Goal: Information Seeking & Learning: Compare options

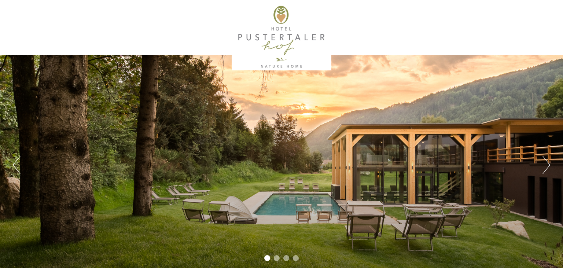
click at [548, 162] on button "Next" at bounding box center [546, 165] width 8 height 18
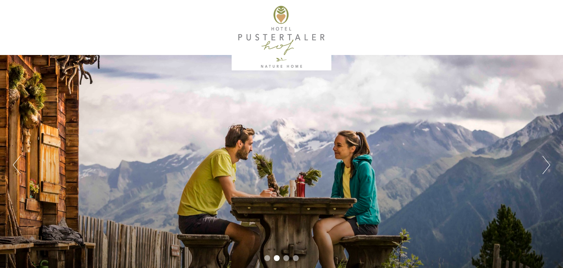
click at [548, 162] on button "Next" at bounding box center [546, 165] width 8 height 18
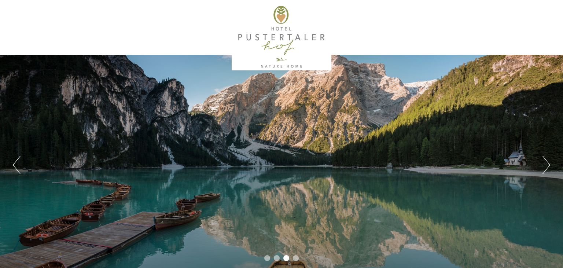
click at [548, 162] on button "Next" at bounding box center [546, 165] width 8 height 18
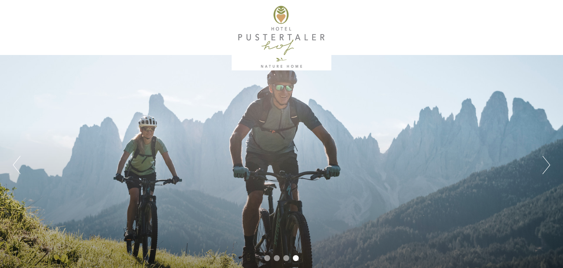
click at [548, 162] on button "Next" at bounding box center [546, 165] width 8 height 18
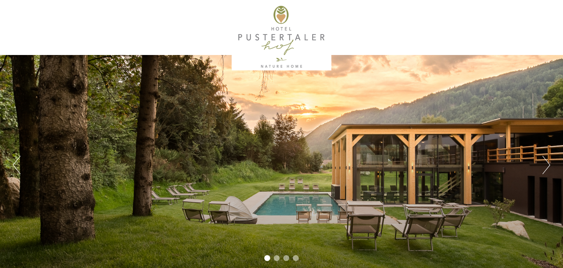
click at [548, 162] on button "Next" at bounding box center [546, 165] width 8 height 18
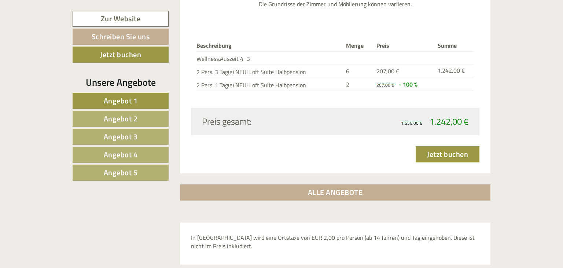
scroll to position [2516, 0]
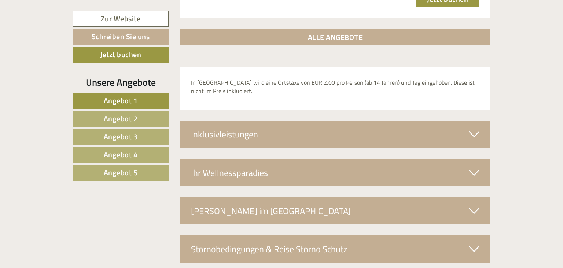
click at [119, 166] on link "Angebot 5" at bounding box center [121, 173] width 96 height 16
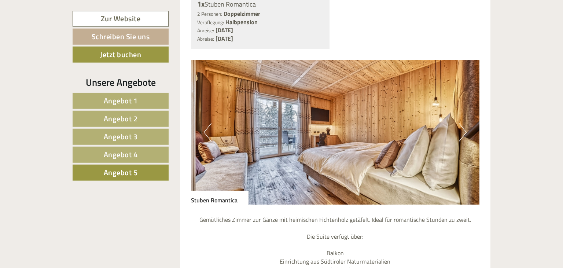
scroll to position [608, 0]
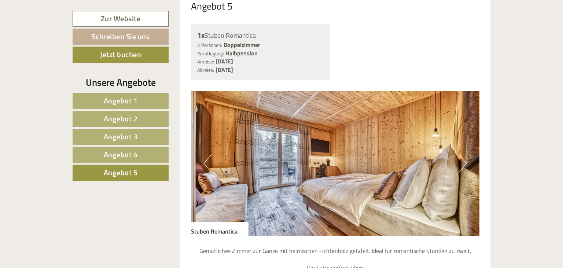
click at [460, 154] on button "Next" at bounding box center [463, 163] width 8 height 18
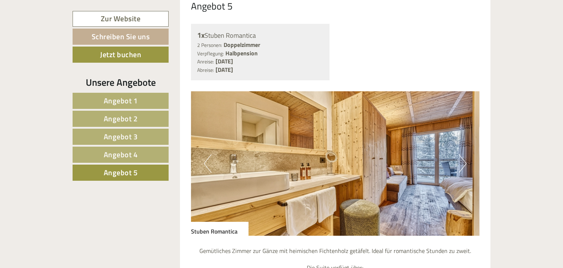
click at [460, 154] on button "Next" at bounding box center [463, 163] width 8 height 18
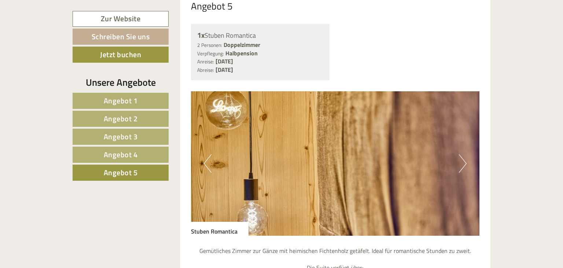
click at [460, 154] on button "Next" at bounding box center [463, 163] width 8 height 18
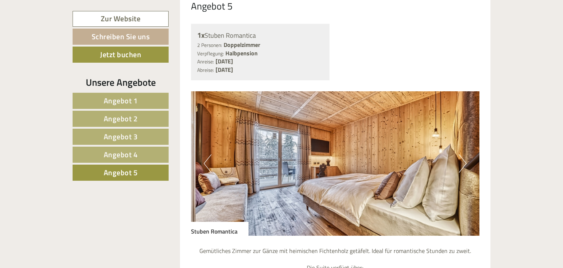
click at [460, 154] on button "Next" at bounding box center [463, 163] width 8 height 18
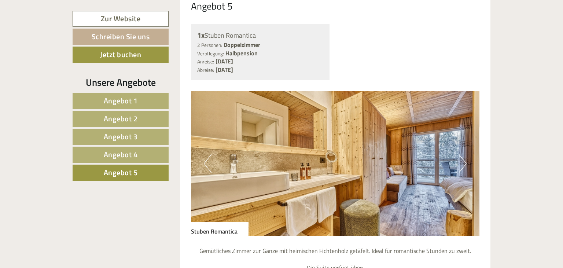
click at [126, 102] on span "Angebot 1" at bounding box center [121, 100] width 34 height 11
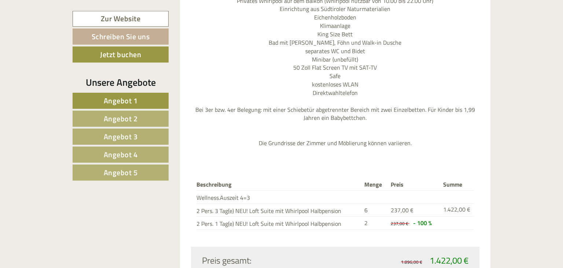
scroll to position [995, 0]
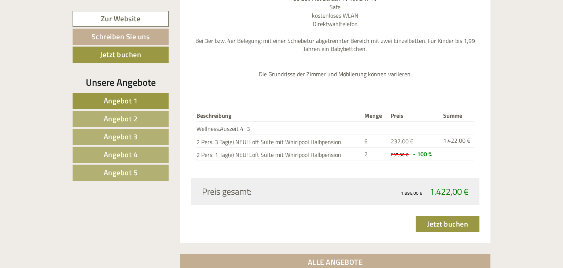
click at [125, 114] on span "Angebot 2" at bounding box center [121, 118] width 34 height 11
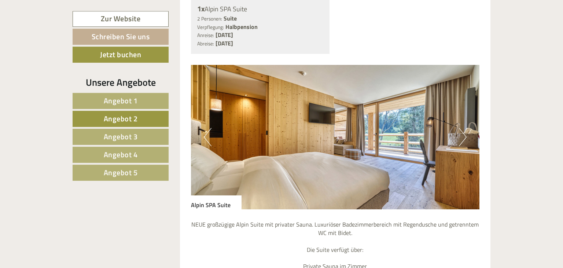
scroll to position [608, 0]
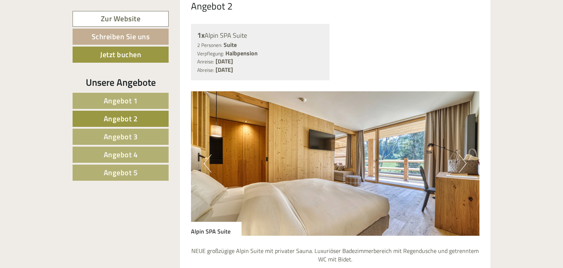
click at [464, 154] on button "Next" at bounding box center [463, 163] width 8 height 18
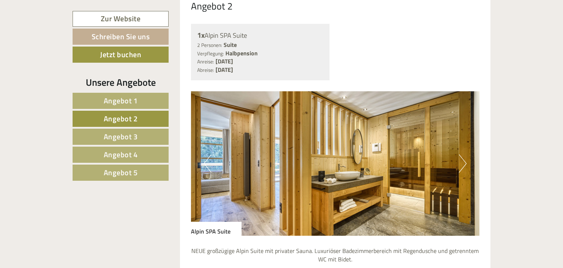
click at [464, 154] on button "Next" at bounding box center [463, 163] width 8 height 18
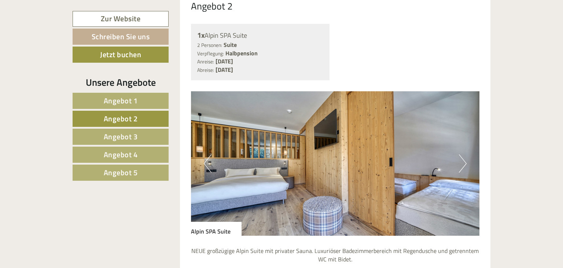
click at [464, 154] on button "Next" at bounding box center [463, 163] width 8 height 18
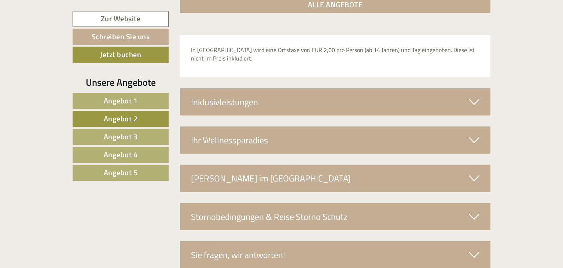
scroll to position [1227, 0]
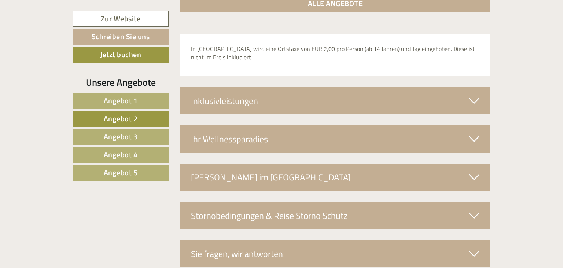
click at [108, 135] on span "Angebot 3" at bounding box center [121, 136] width 34 height 11
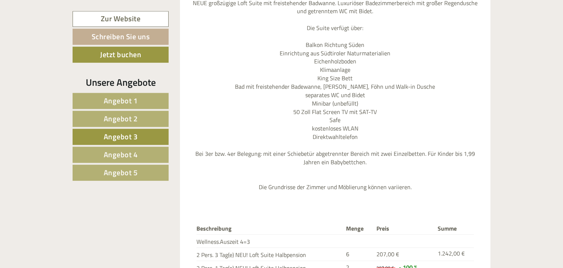
scroll to position [995, 0]
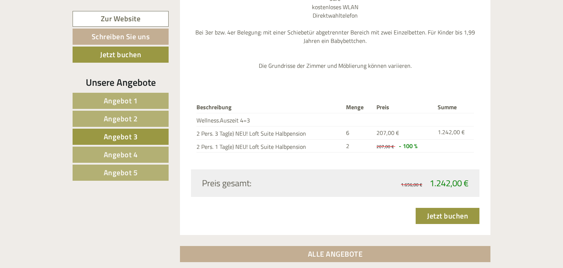
click at [122, 151] on span "Angebot 4" at bounding box center [121, 154] width 34 height 11
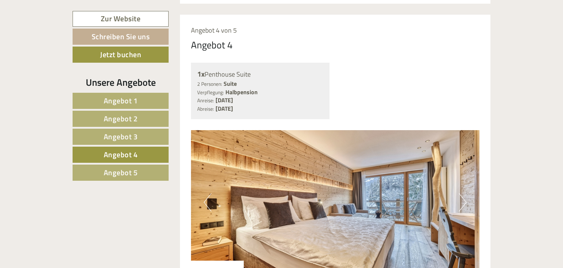
scroll to position [608, 0]
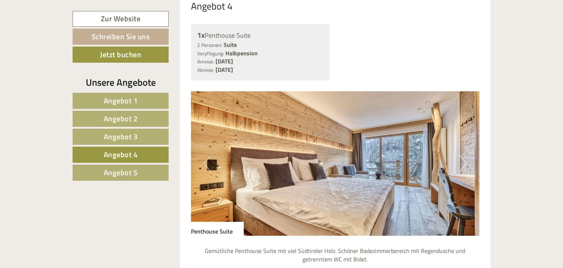
click at [458, 151] on img at bounding box center [335, 163] width 289 height 144
click at [463, 154] on button "Next" at bounding box center [463, 163] width 8 height 18
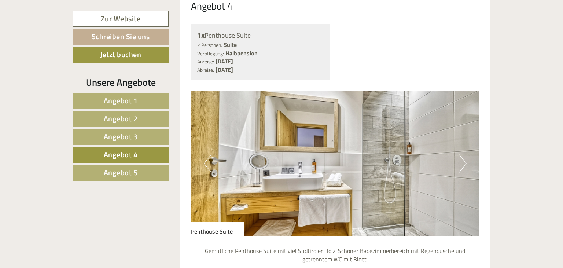
click at [463, 154] on button "Next" at bounding box center [463, 163] width 8 height 18
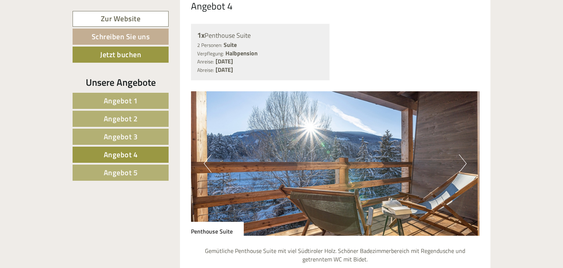
click at [463, 154] on button "Next" at bounding box center [463, 163] width 8 height 18
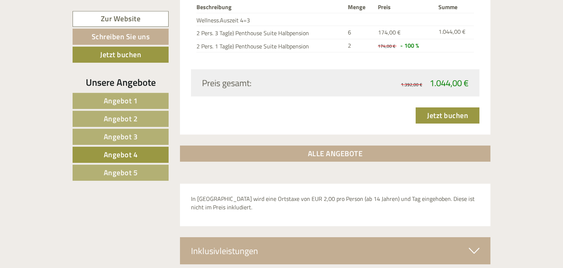
scroll to position [1072, 0]
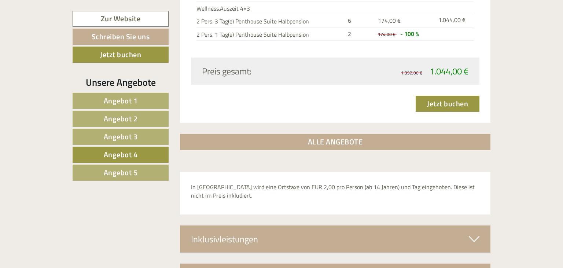
click at [121, 172] on span "Angebot 5" at bounding box center [121, 172] width 34 height 11
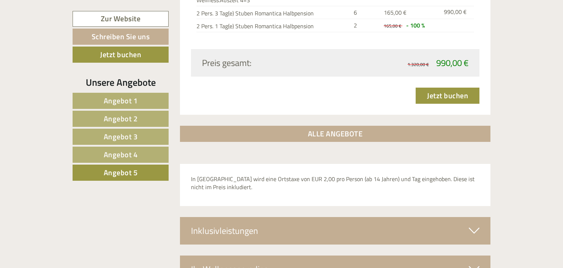
scroll to position [569, 0]
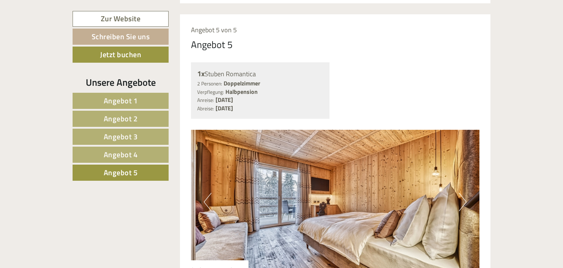
click at [458, 191] on img at bounding box center [335, 202] width 289 height 144
click at [460, 193] on button "Next" at bounding box center [463, 202] width 8 height 18
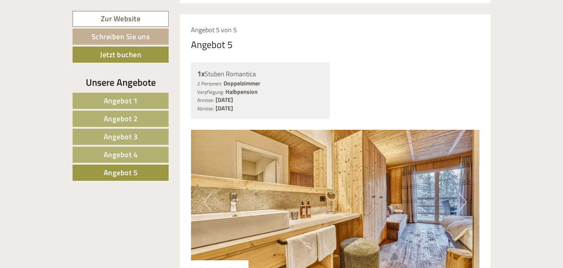
click at [459, 193] on button "Next" at bounding box center [463, 202] width 8 height 18
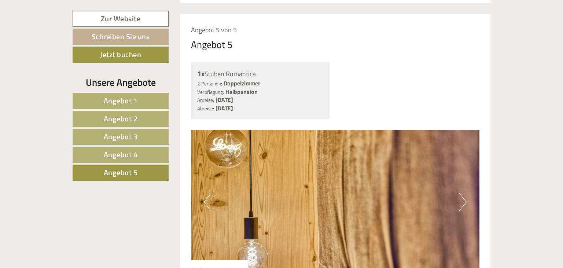
click at [459, 193] on button "Next" at bounding box center [463, 202] width 8 height 18
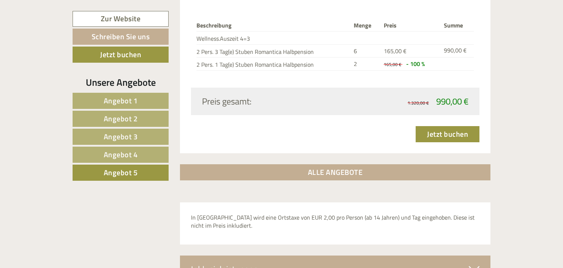
scroll to position [1072, 0]
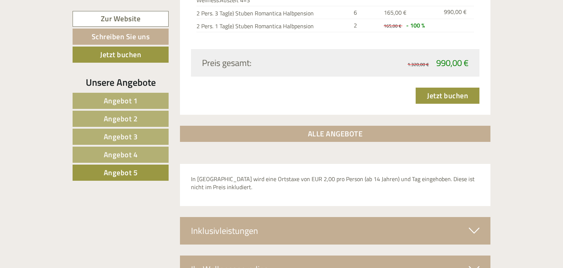
click at [241, 224] on div "Inklusivleistungen" at bounding box center [335, 230] width 311 height 27
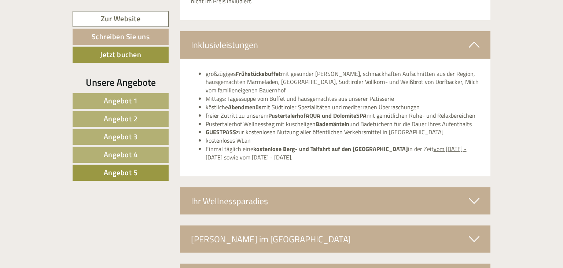
scroll to position [1266, 0]
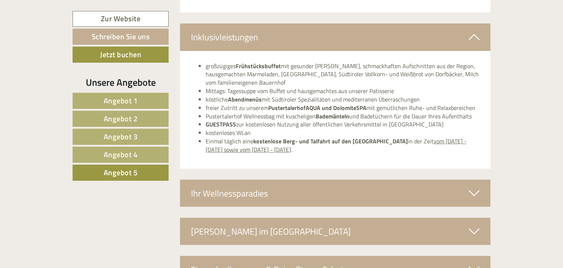
click at [274, 180] on div "Ihr Wellnessparadies" at bounding box center [335, 193] width 311 height 27
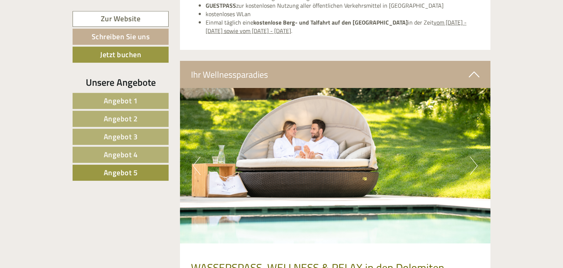
scroll to position [1382, 0]
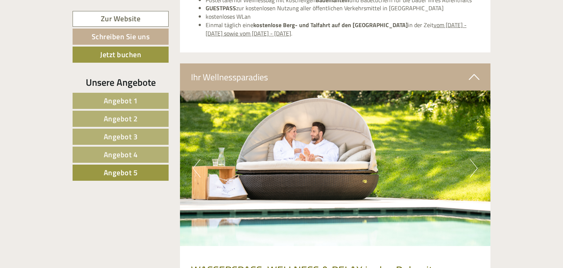
click at [472, 159] on button "Next" at bounding box center [474, 168] width 8 height 18
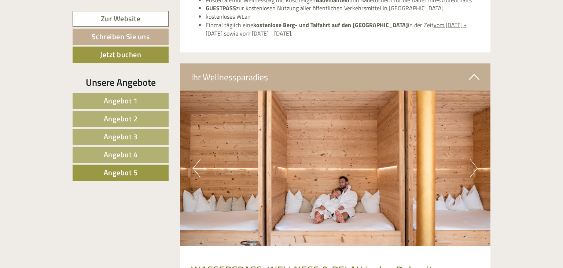
click at [473, 159] on button "Next" at bounding box center [474, 168] width 8 height 18
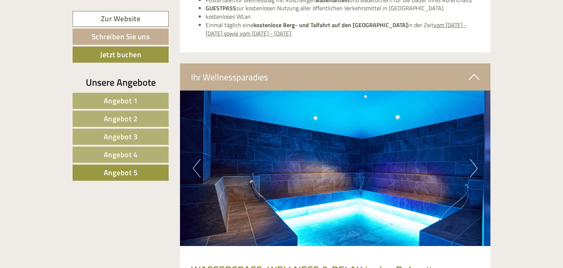
click at [117, 174] on span "Angebot 5" at bounding box center [121, 172] width 34 height 11
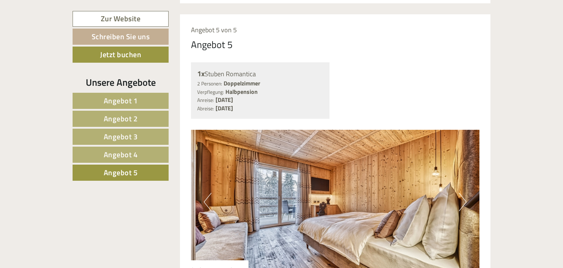
click at [464, 193] on button "Next" at bounding box center [463, 202] width 8 height 18
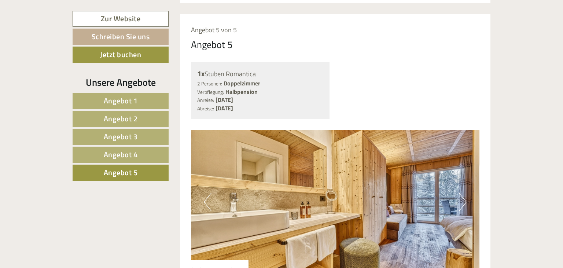
click at [464, 193] on button "Next" at bounding box center [463, 202] width 8 height 18
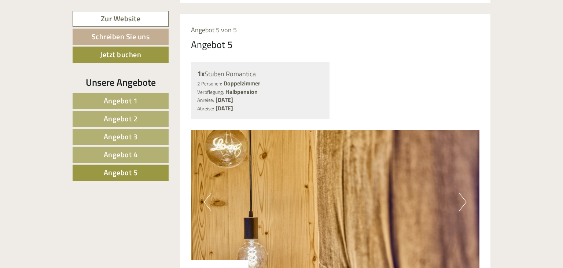
click at [208, 193] on button "Previous" at bounding box center [208, 202] width 8 height 18
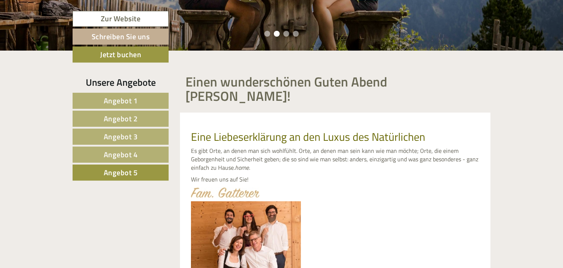
scroll to position [221, 0]
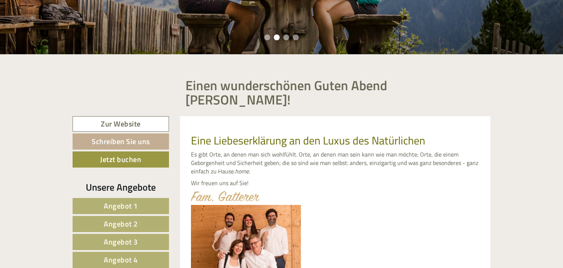
drag, startPoint x: 128, startPoint y: 244, endPoint x: 170, endPoint y: 242, distance: 41.5
click at [129, 254] on span "Angebot 4" at bounding box center [121, 259] width 34 height 11
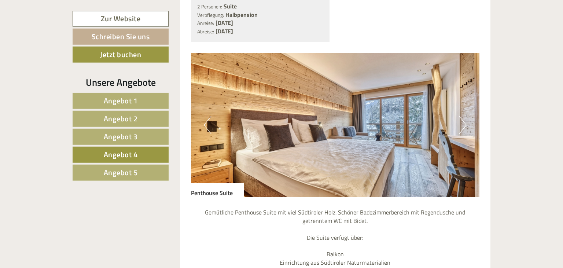
scroll to position [647, 0]
click at [117, 176] on span "Angebot 5" at bounding box center [121, 172] width 34 height 11
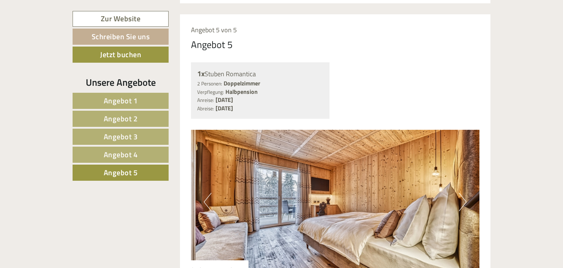
scroll to position [685, 0]
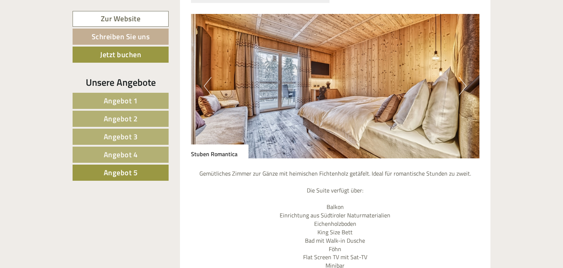
click at [463, 77] on button "Next" at bounding box center [463, 86] width 8 height 18
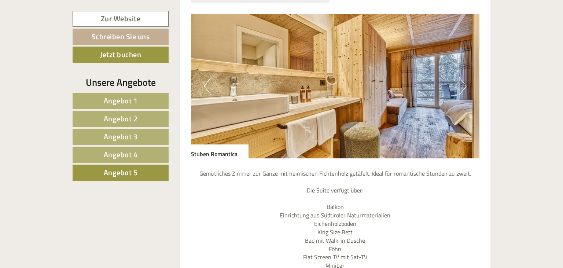
click at [464, 77] on button "Next" at bounding box center [463, 86] width 8 height 18
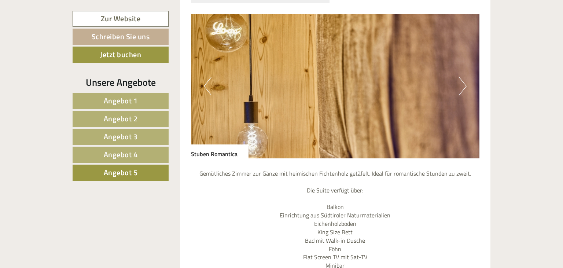
click at [464, 77] on button "Next" at bounding box center [463, 86] width 8 height 18
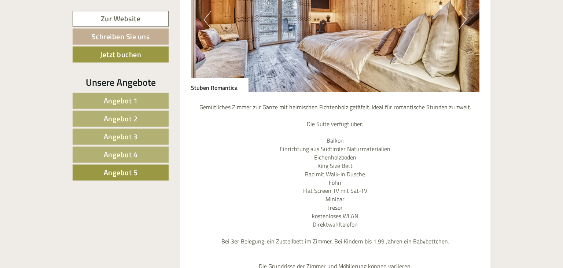
scroll to position [840, 0]
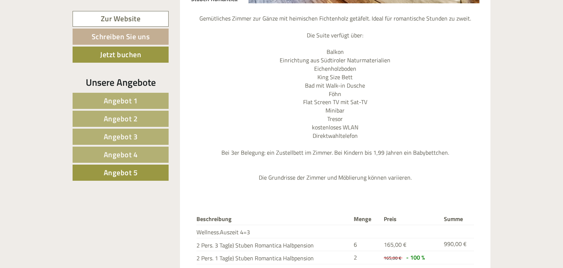
drag, startPoint x: 129, startPoint y: 154, endPoint x: 181, endPoint y: 152, distance: 52.8
click at [129, 153] on span "Angebot 4" at bounding box center [121, 154] width 34 height 11
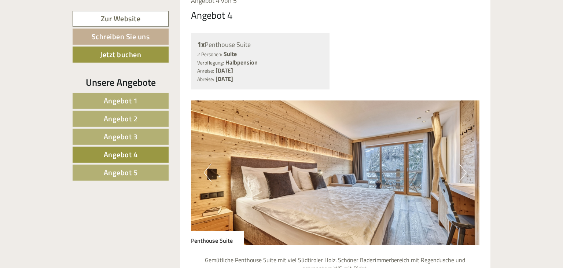
scroll to position [647, 0]
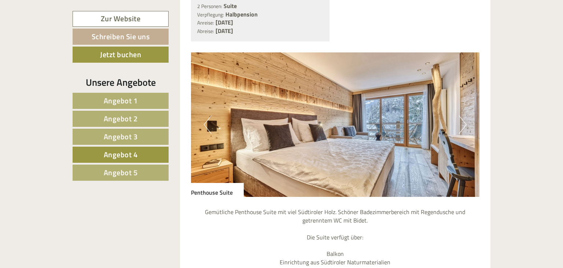
click at [464, 115] on button "Next" at bounding box center [463, 124] width 8 height 18
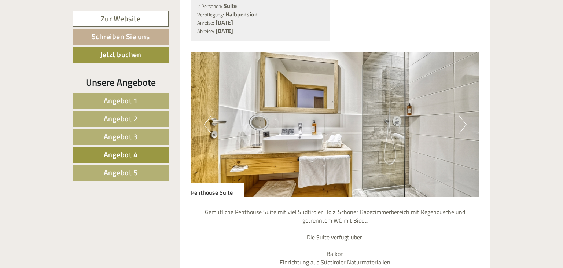
click at [464, 115] on button "Next" at bounding box center [463, 124] width 8 height 18
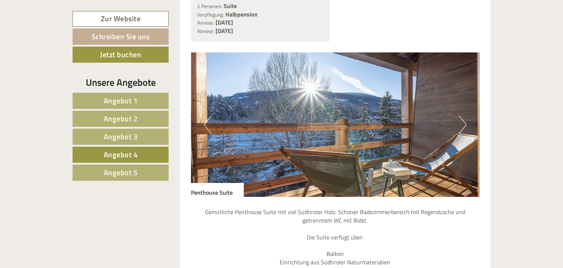
click at [464, 115] on button "Next" at bounding box center [463, 124] width 8 height 18
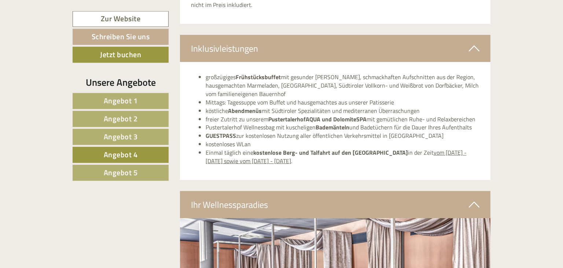
scroll to position [1266, 0]
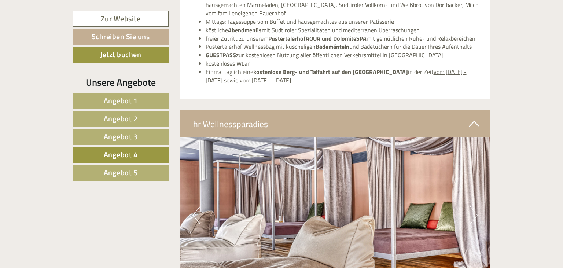
click at [106, 174] on span "Angebot 5" at bounding box center [121, 172] width 34 height 11
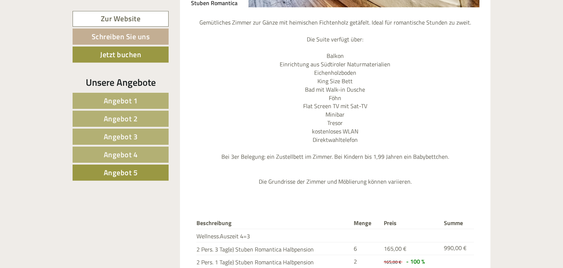
scroll to position [917, 0]
